Goal: Consume media (video, audio)

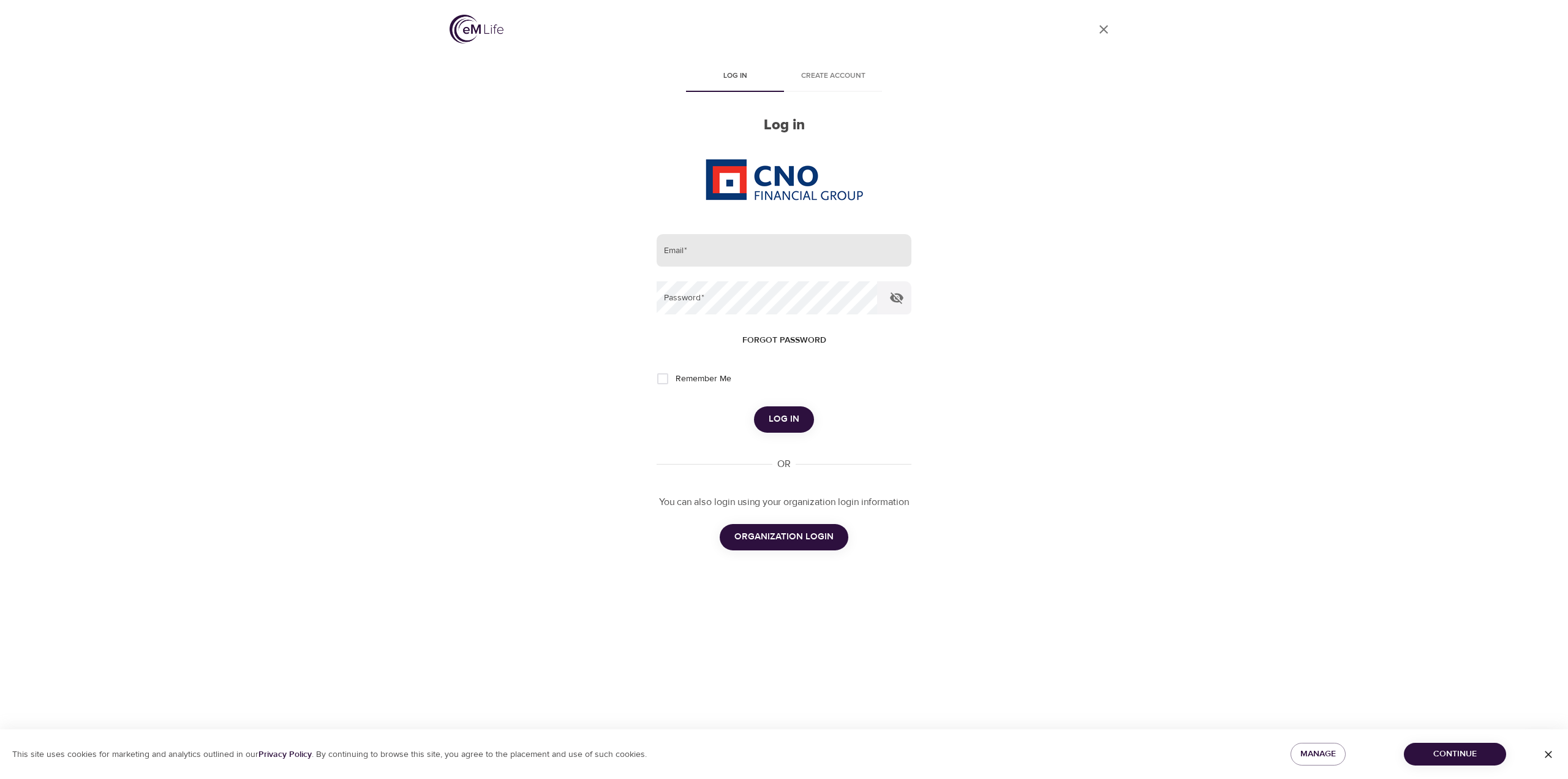
click at [697, 257] on input "email" at bounding box center [784, 250] width 255 height 33
type input "[PERSON_NAME][EMAIL_ADDRESS][PERSON_NAME][DOMAIN_NAME]"
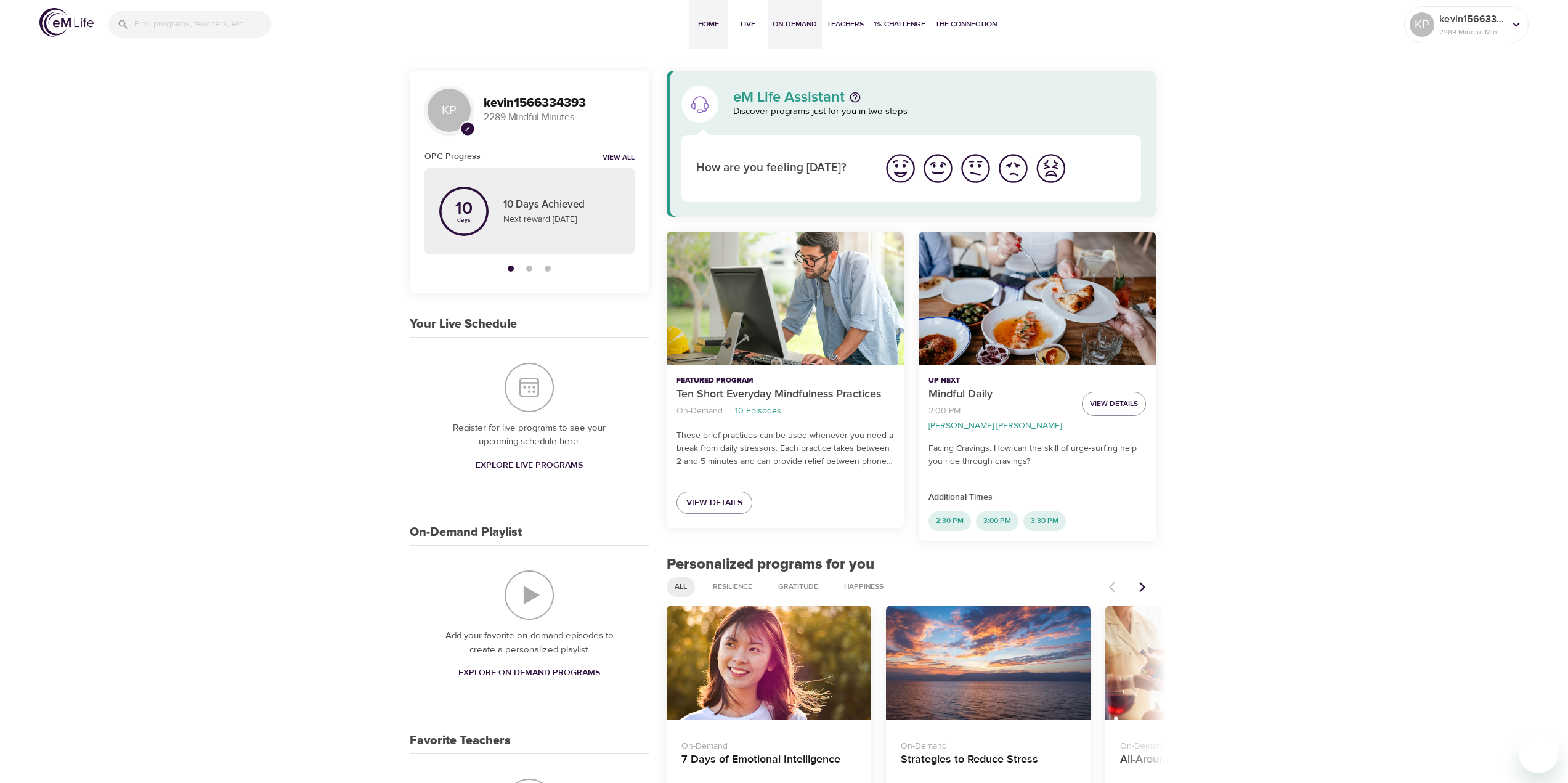
click at [780, 23] on span "On-Demand" at bounding box center [795, 24] width 44 height 13
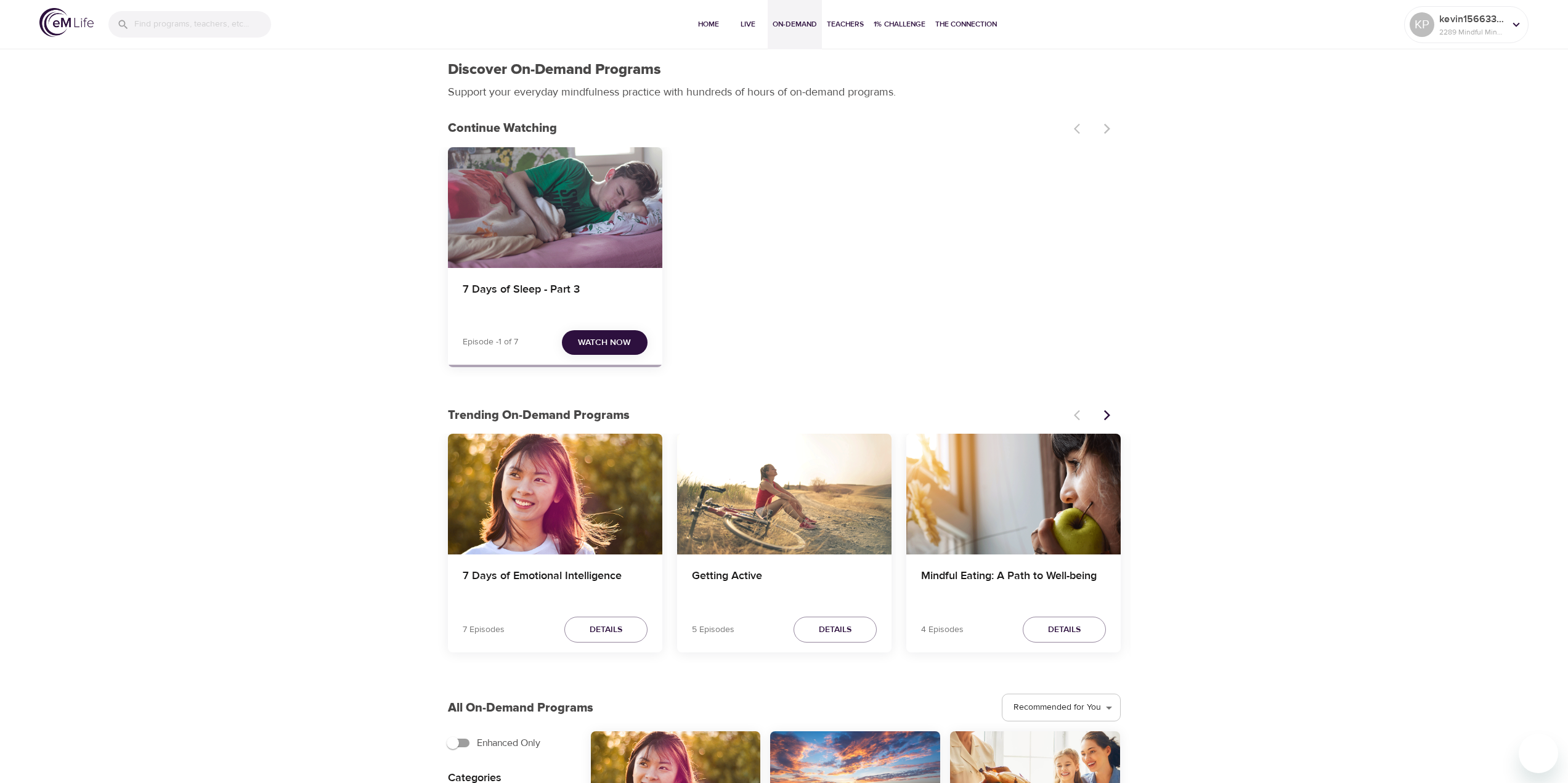
click at [592, 345] on span "Watch Now" at bounding box center [605, 342] width 53 height 15
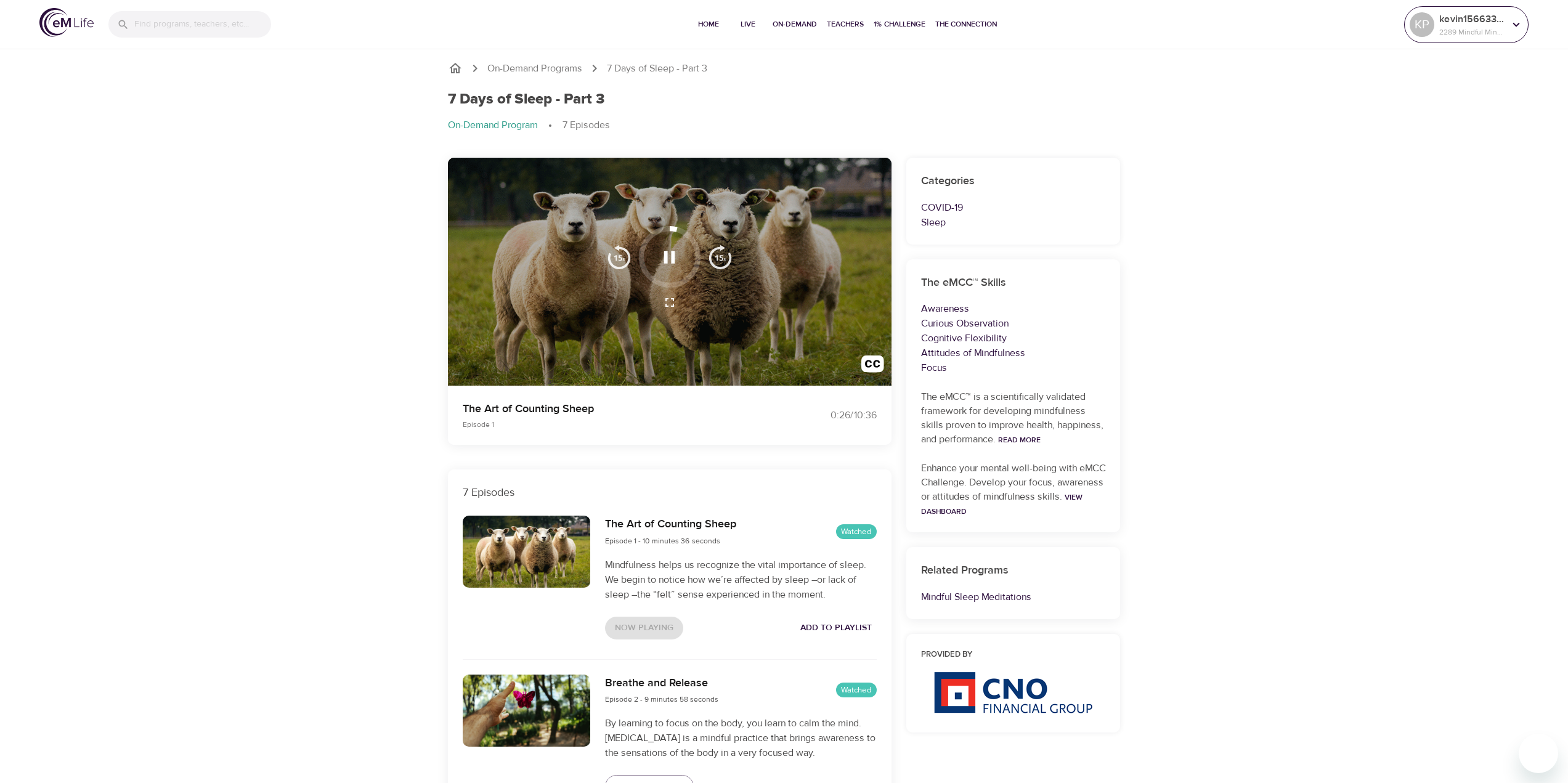
click at [1458, 29] on p "2289 Mindful Minutes" at bounding box center [1472, 32] width 65 height 11
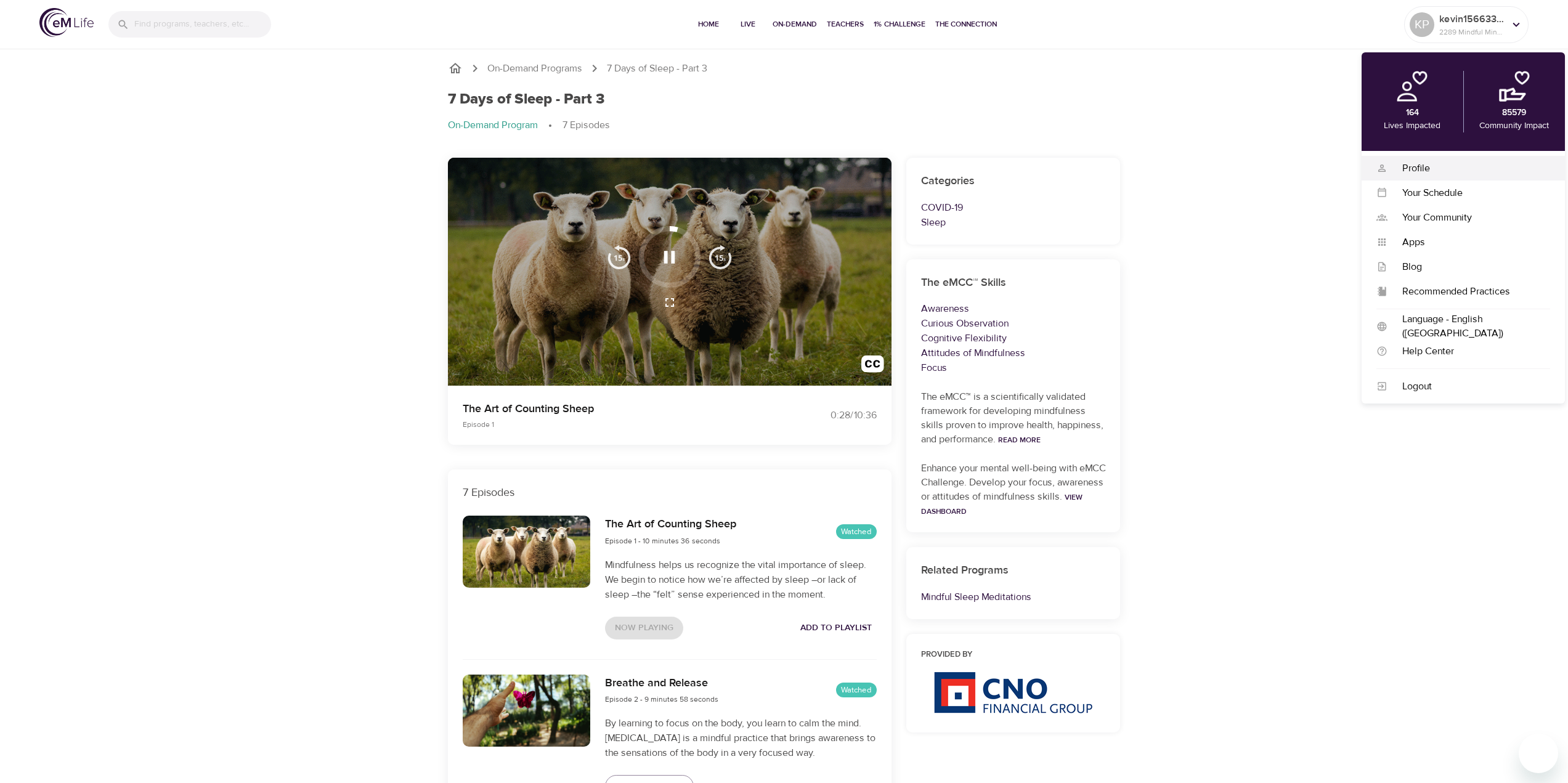
click at [1420, 170] on div "Profile" at bounding box center [1468, 168] width 163 height 14
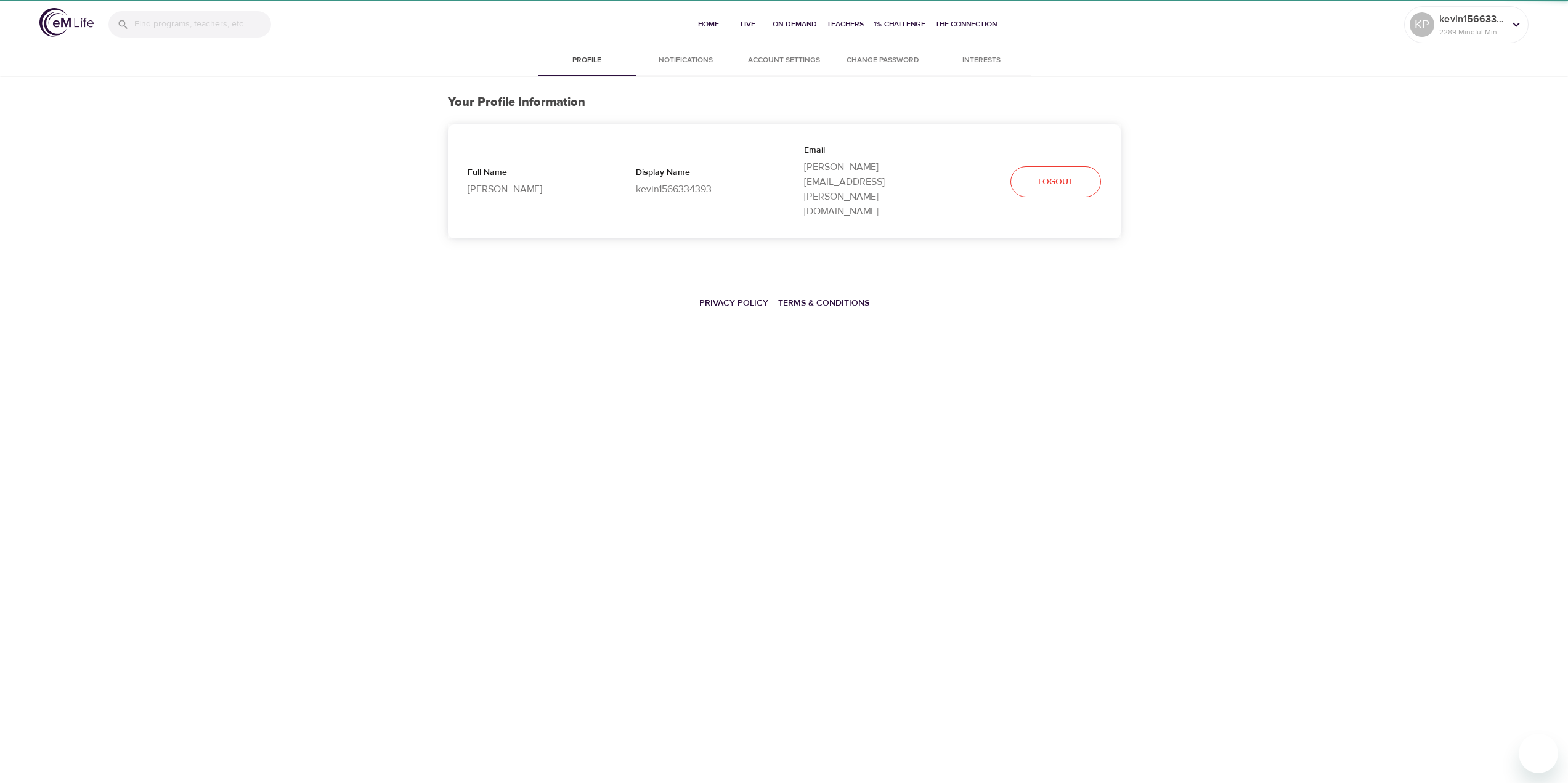
select select "10"
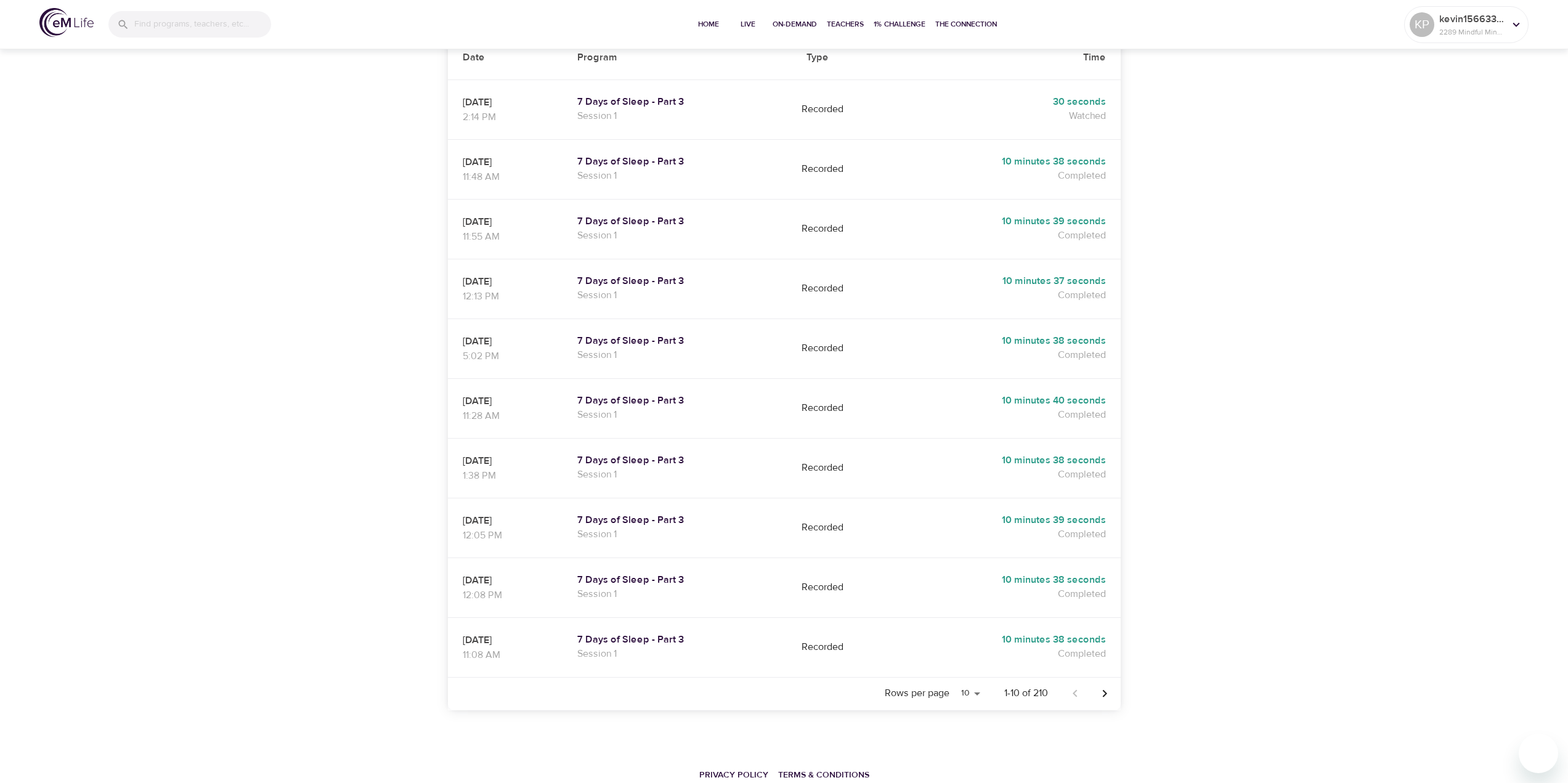
scroll to position [273, 0]
click at [1107, 686] on icon "Next page" at bounding box center [1104, 693] width 15 height 15
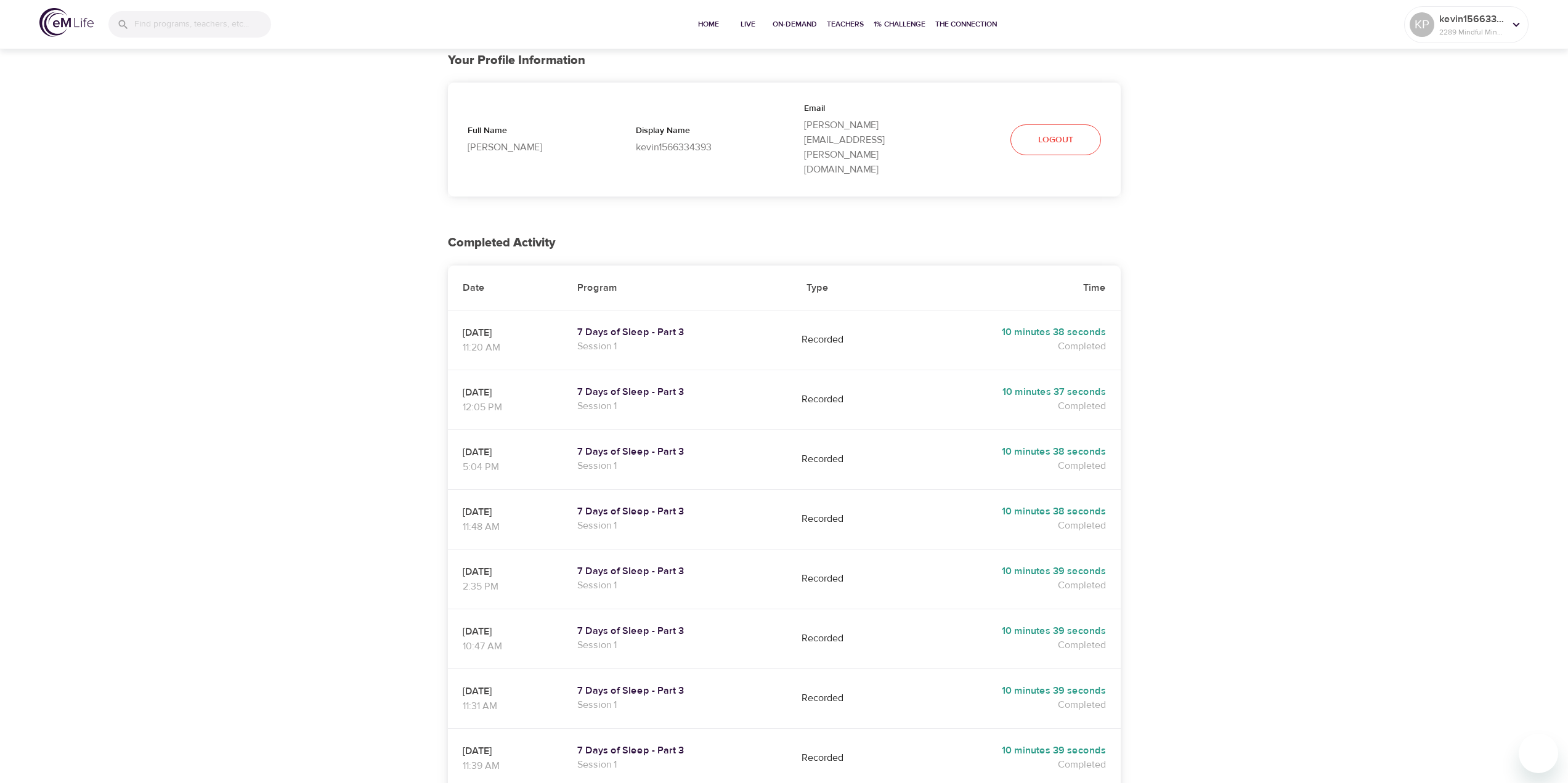
scroll to position [27, 0]
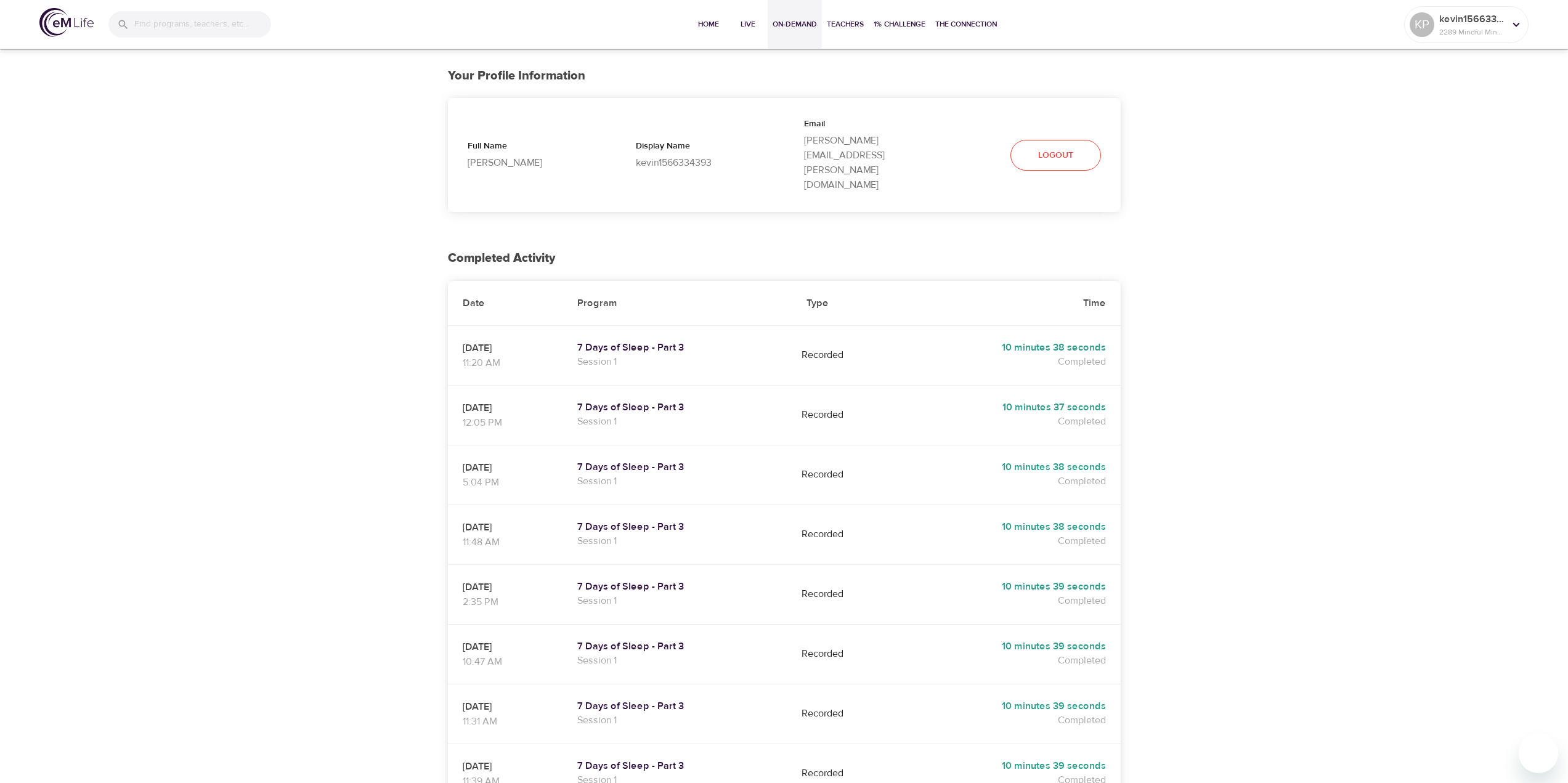
click at [788, 24] on span "On-Demand" at bounding box center [795, 24] width 44 height 13
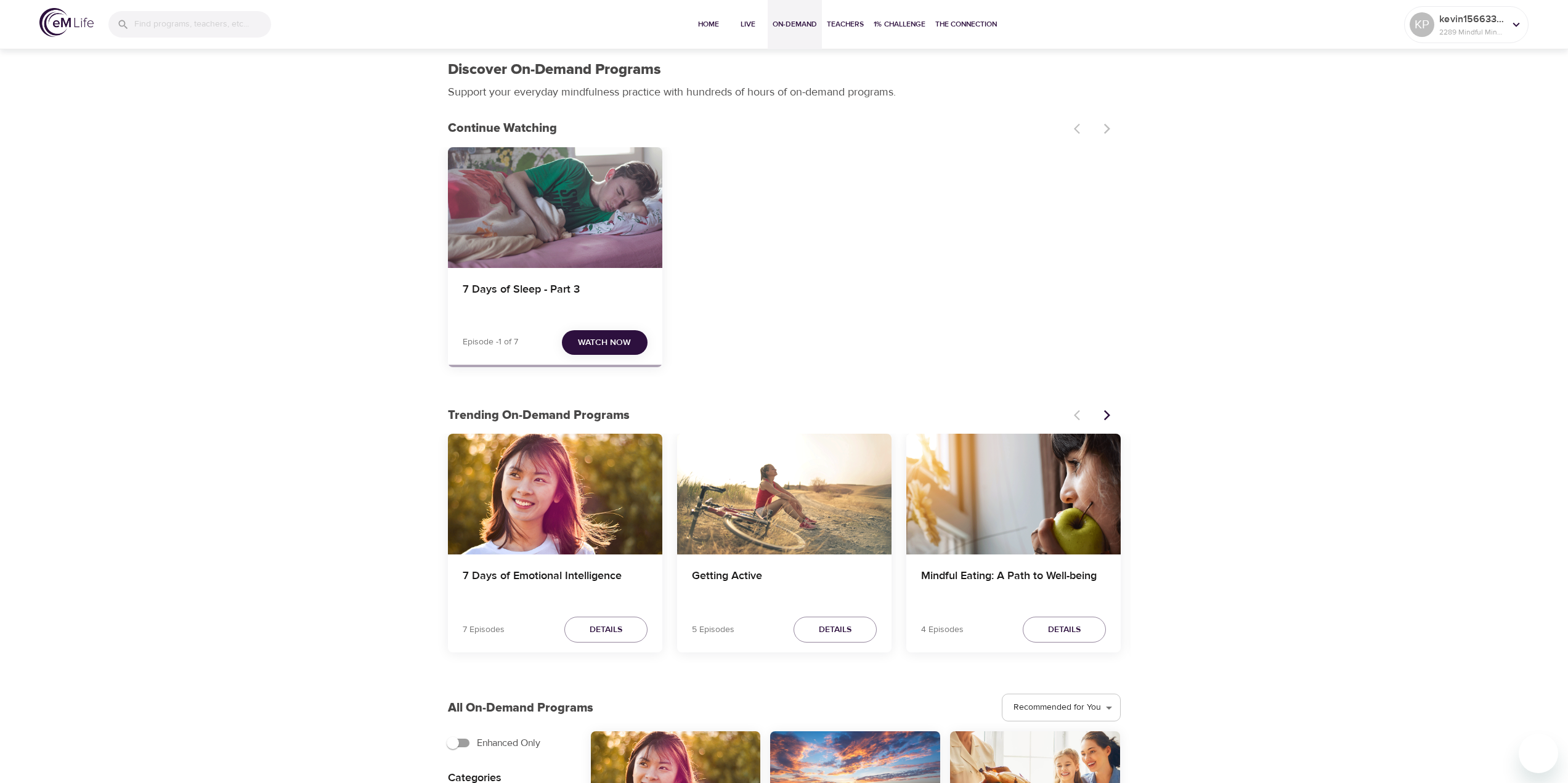
click at [537, 254] on div "7 Days of Sleep - Part 3" at bounding box center [555, 207] width 214 height 121
